Goal: Transaction & Acquisition: Purchase product/service

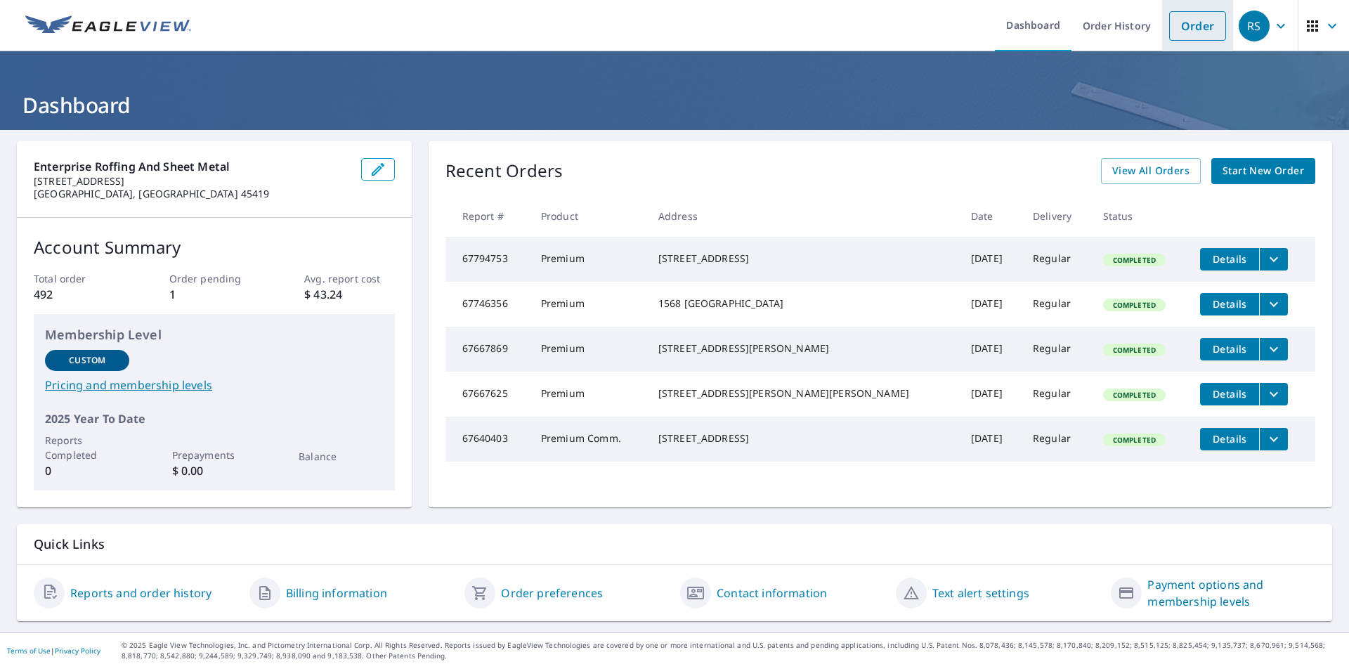
click at [1193, 32] on link "Order" at bounding box center [1197, 26] width 57 height 30
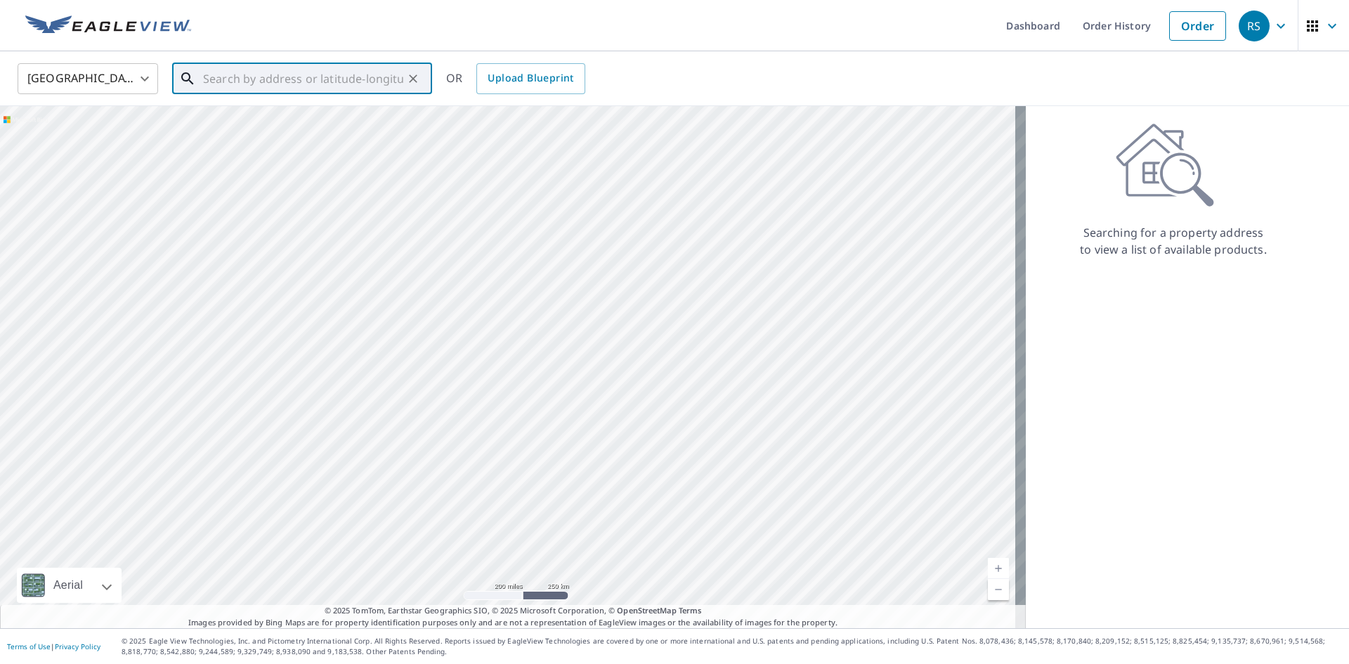
drag, startPoint x: 348, startPoint y: 65, endPoint x: 346, endPoint y: 87, distance: 22.0
click at [348, 67] on input "text" at bounding box center [303, 78] width 200 height 39
click at [332, 119] on span "[STREET_ADDRESS]" at bounding box center [310, 119] width 221 height 17
type input "[STREET_ADDRESS]"
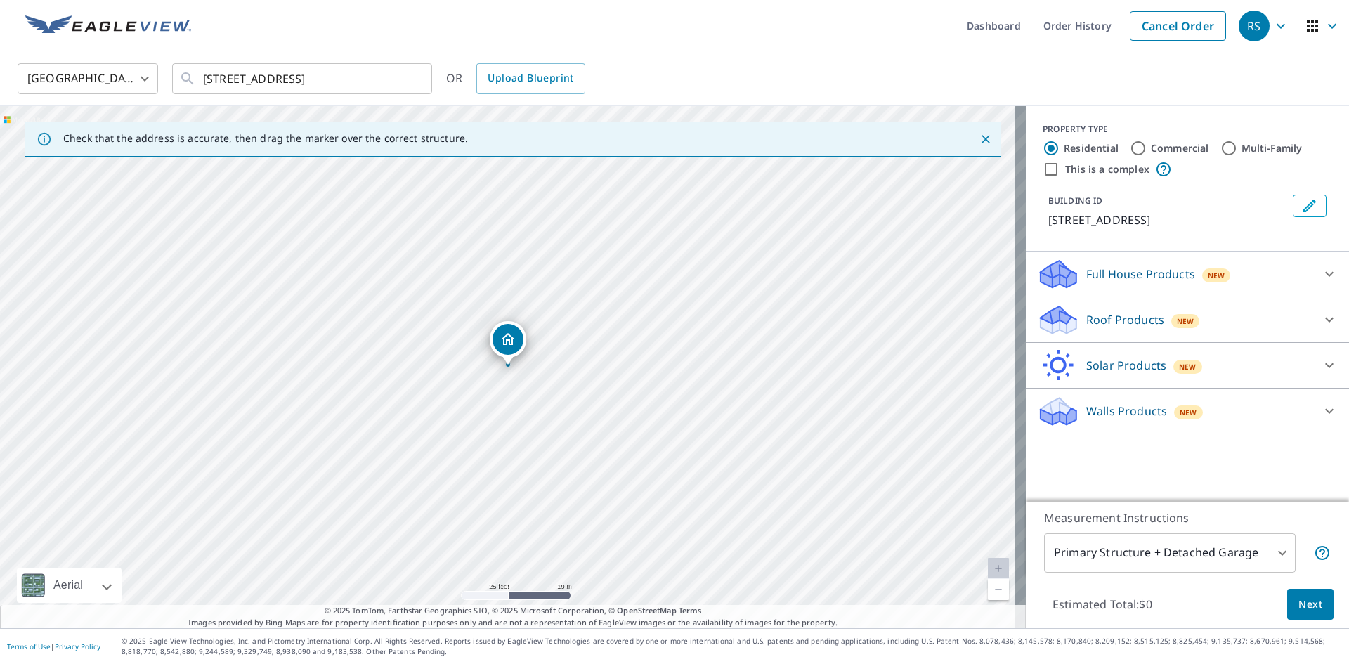
click at [1096, 336] on div "Roof Products New" at bounding box center [1174, 319] width 275 height 33
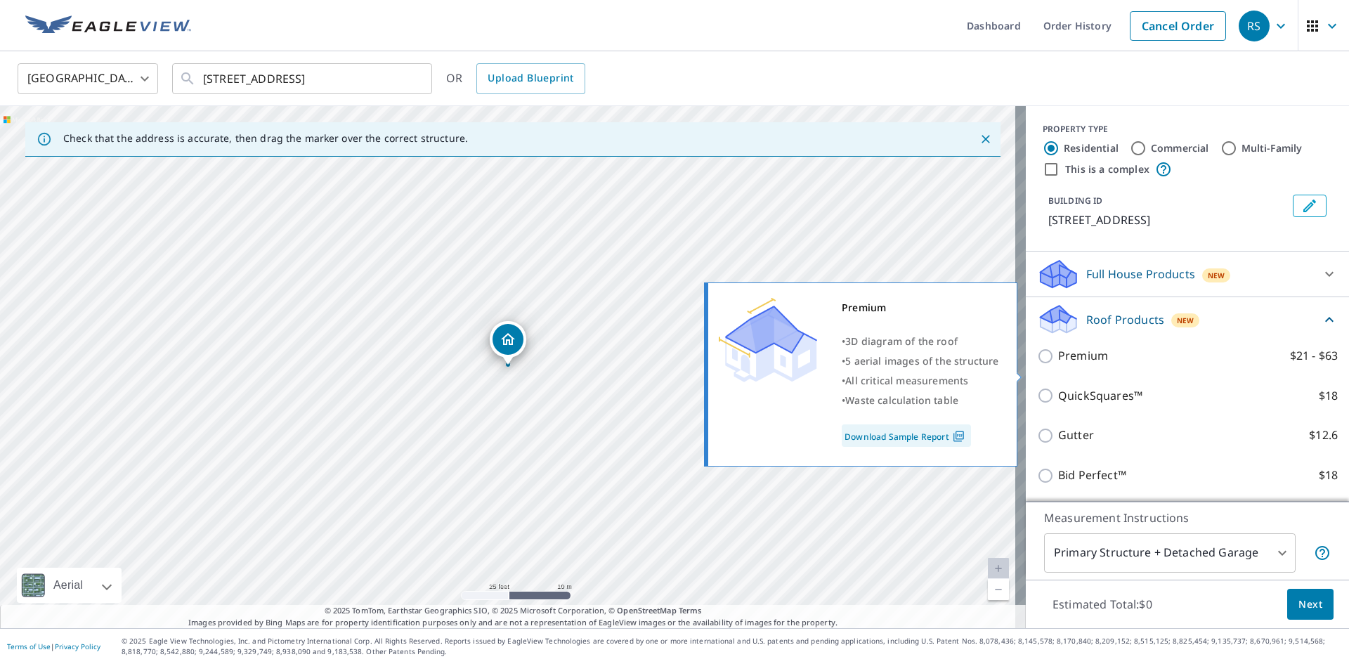
click at [1071, 365] on p "Premium" at bounding box center [1083, 356] width 50 height 18
click at [1058, 365] on input "Premium $21 - $63" at bounding box center [1047, 356] width 21 height 17
checkbox input "true"
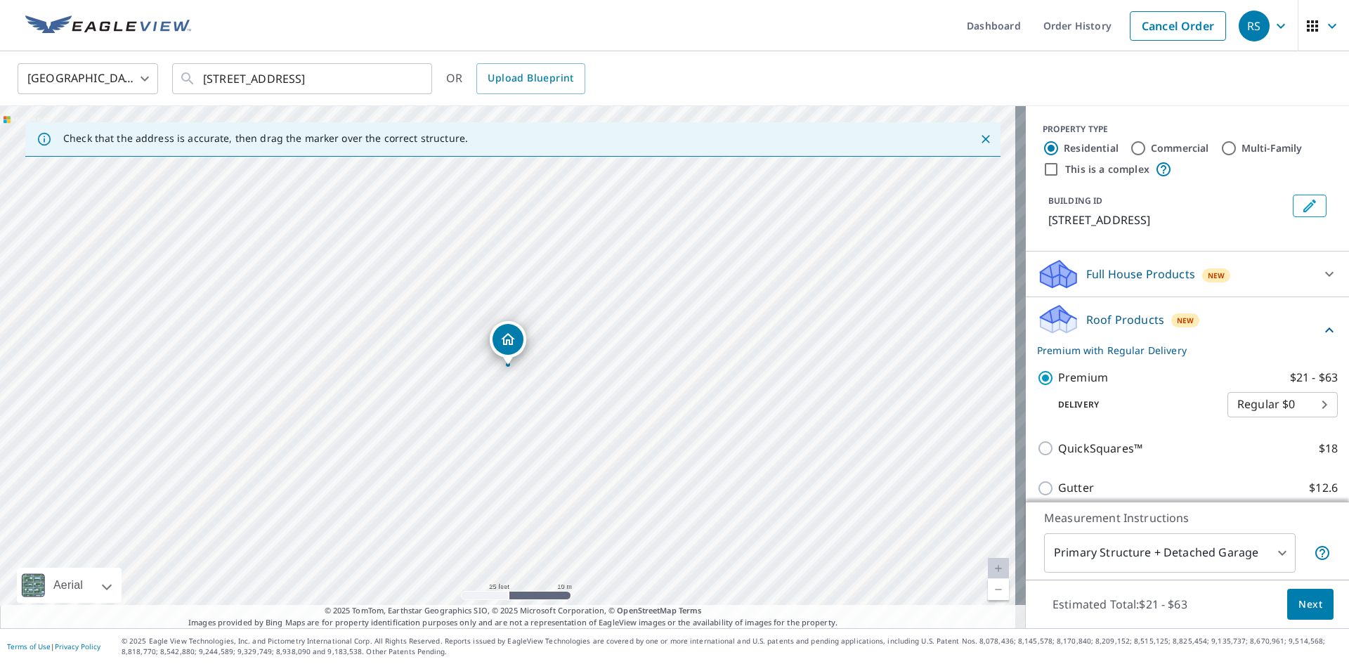
click at [1307, 610] on span "Next" at bounding box center [1310, 605] width 24 height 18
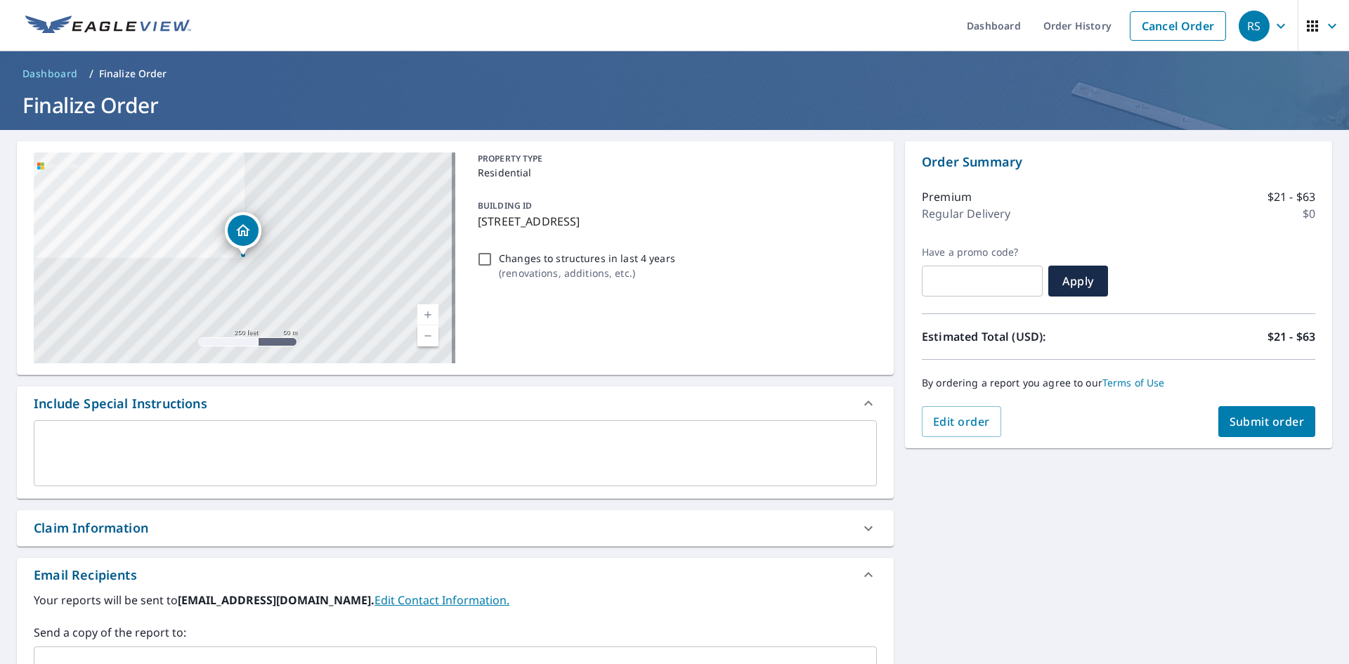
click at [1246, 418] on span "Submit order" at bounding box center [1266, 421] width 75 height 15
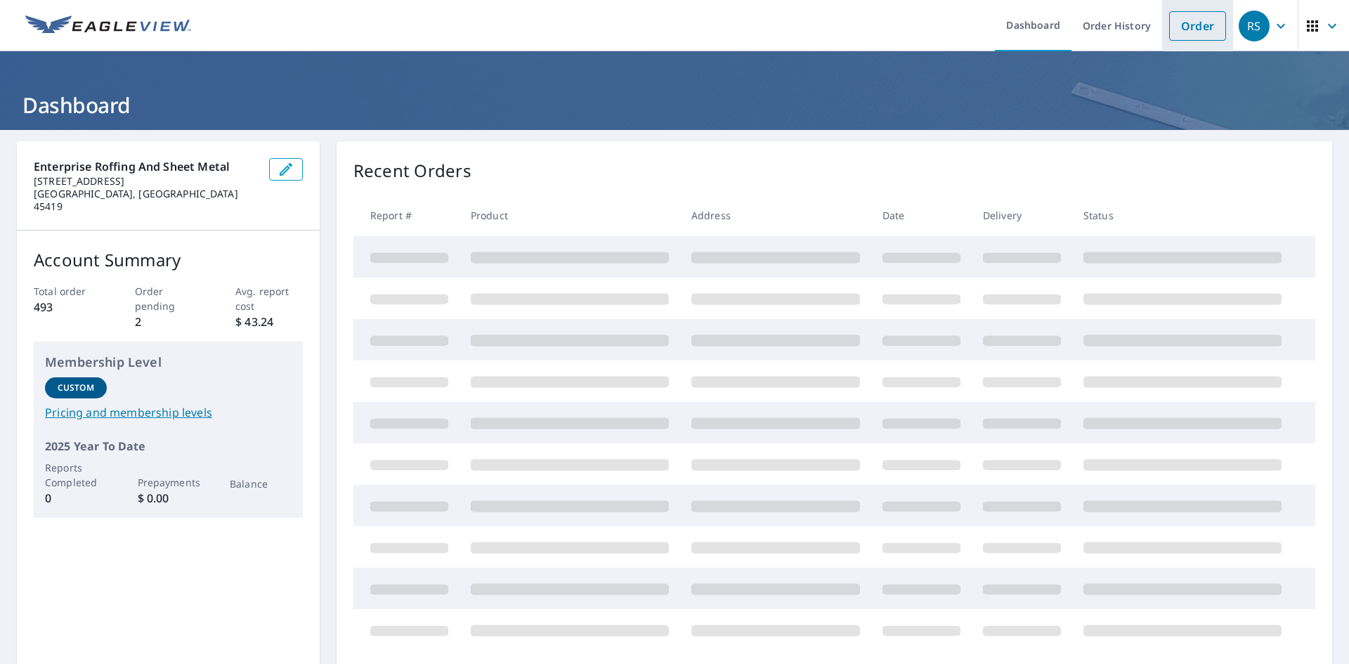
click at [1187, 30] on link "Order" at bounding box center [1197, 26] width 57 height 30
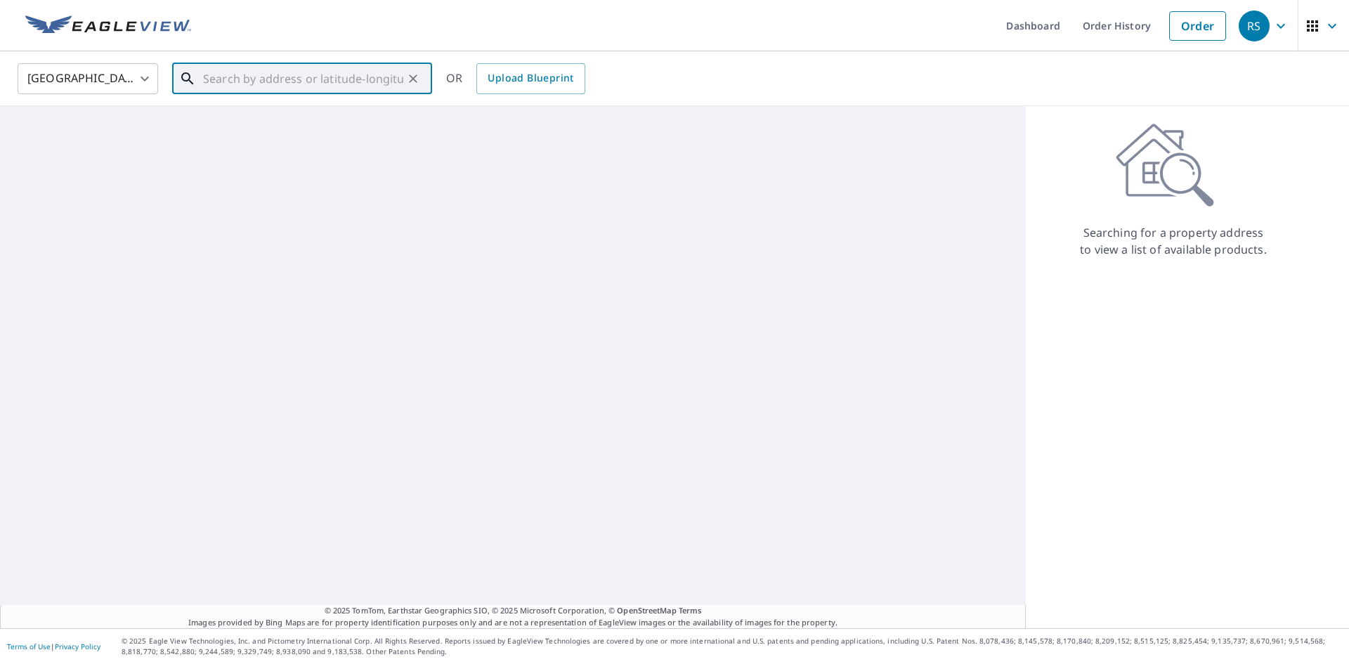
click at [326, 76] on input "text" at bounding box center [303, 78] width 200 height 39
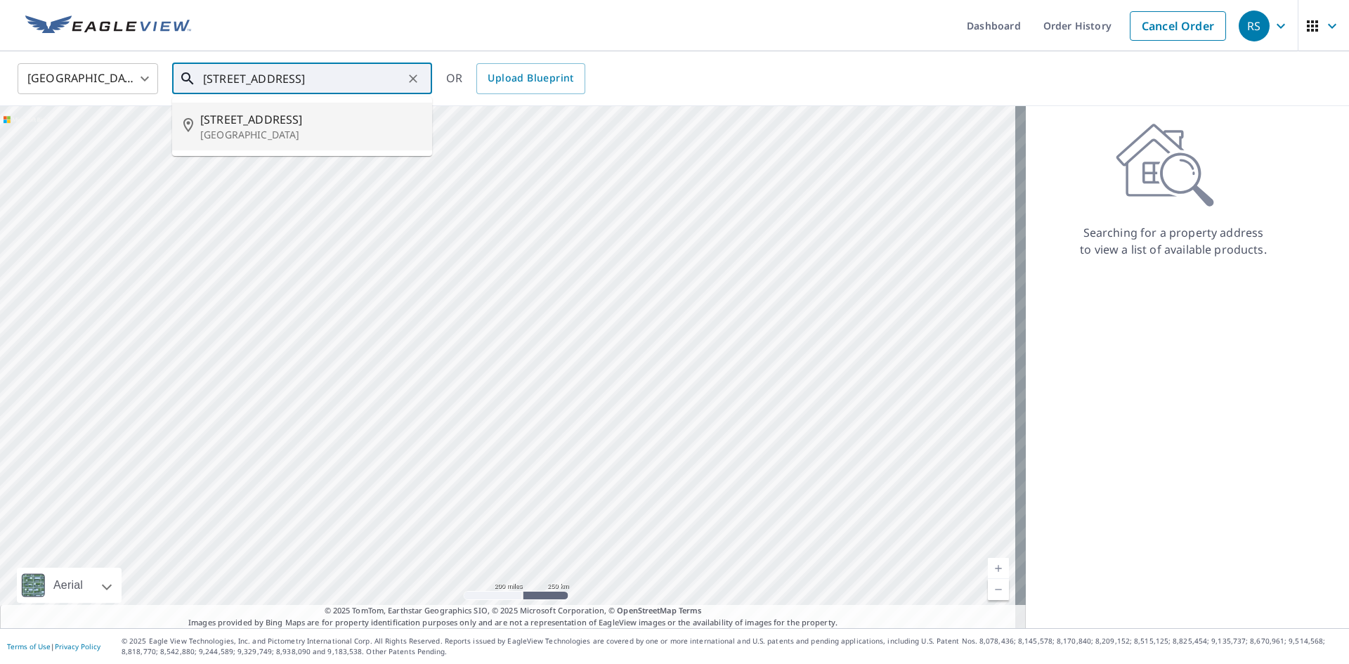
click at [315, 125] on span "815 Greenville Ave" at bounding box center [310, 119] width 221 height 17
type input "815 Greenville Ave Cincinnati, OH 45246"
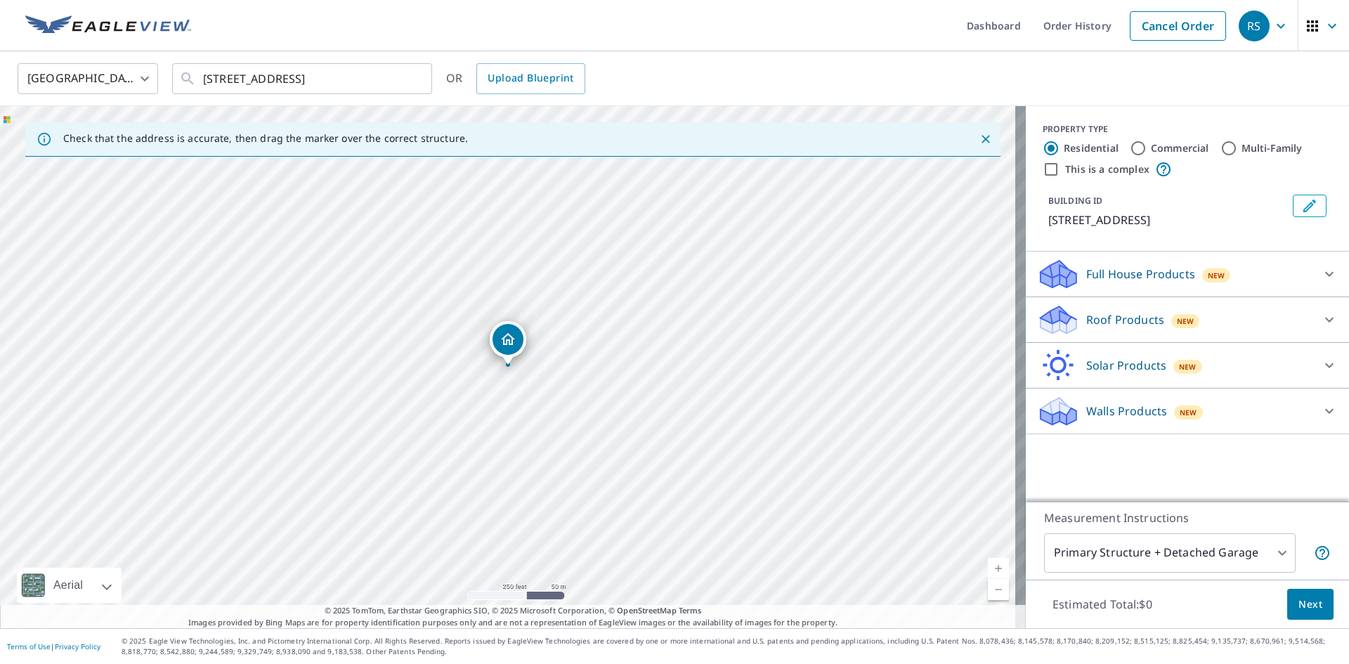
click at [1057, 317] on icon at bounding box center [1058, 315] width 36 height 18
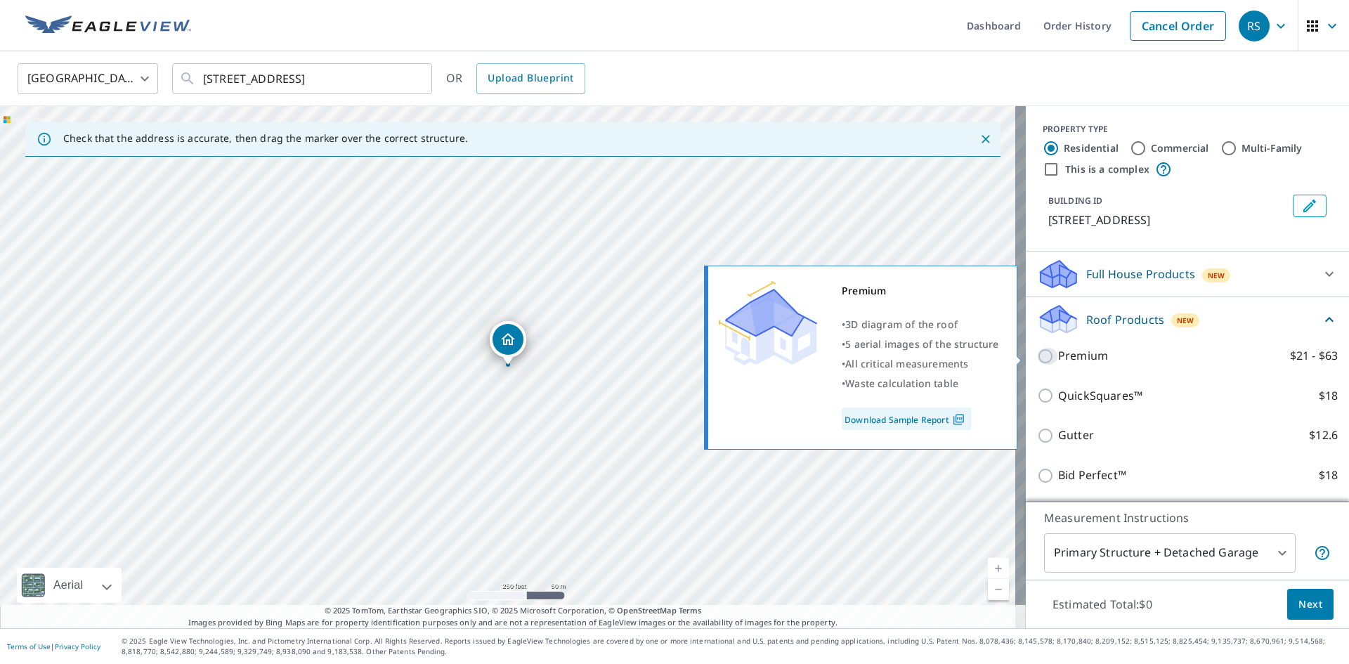
click at [1047, 355] on input "Premium $21 - $63" at bounding box center [1047, 356] width 21 height 17
checkbox input "true"
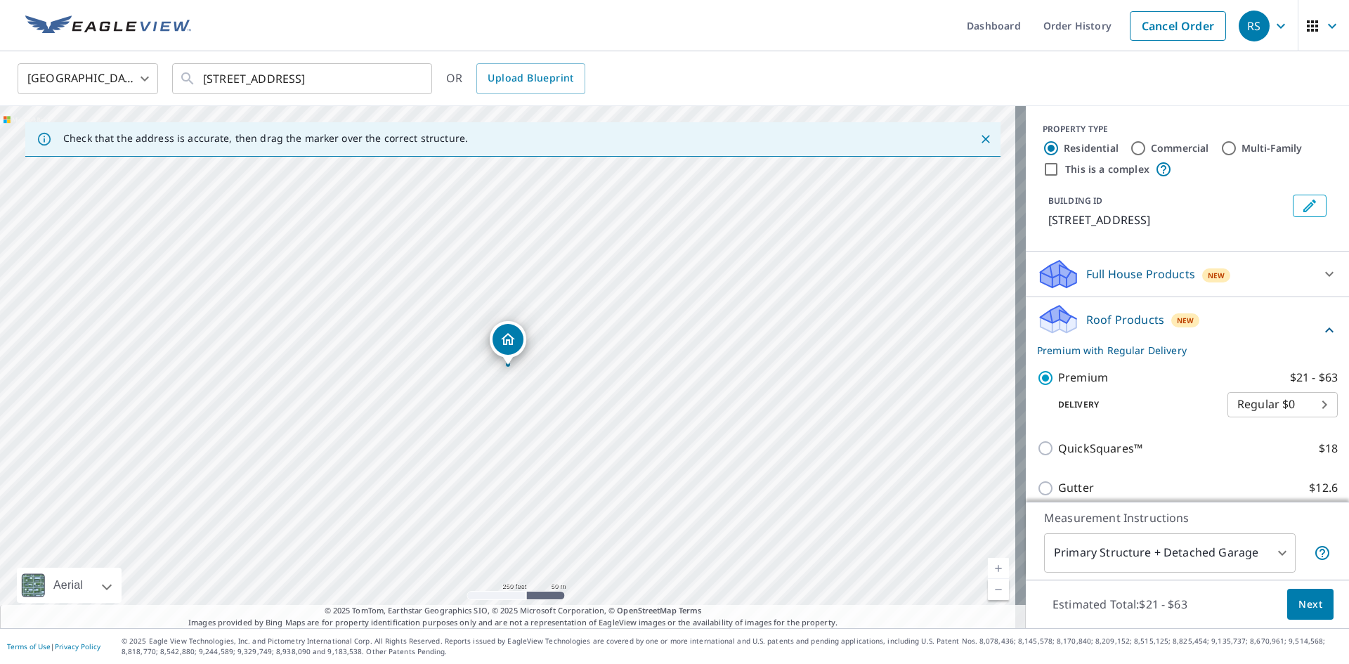
click at [1316, 610] on button "Next" at bounding box center [1310, 605] width 46 height 32
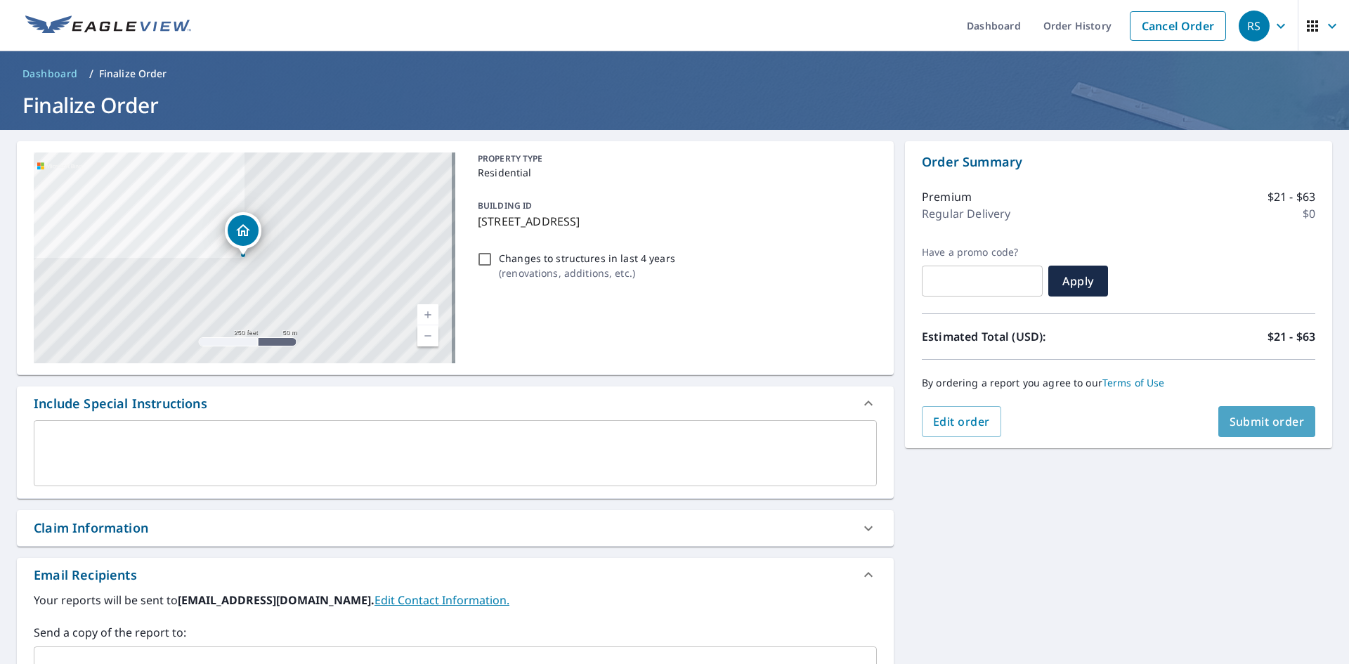
click at [1252, 430] on button "Submit order" at bounding box center [1267, 421] width 98 height 31
